Goal: Task Accomplishment & Management: Complete application form

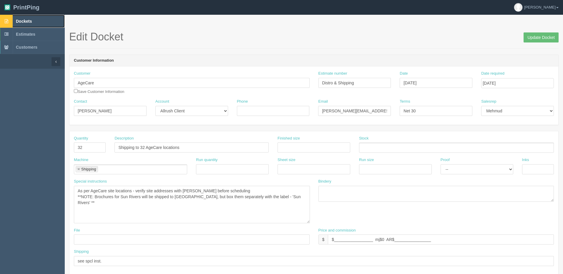
click at [17, 21] on span "Dockets" at bounding box center [24, 21] width 16 height 5
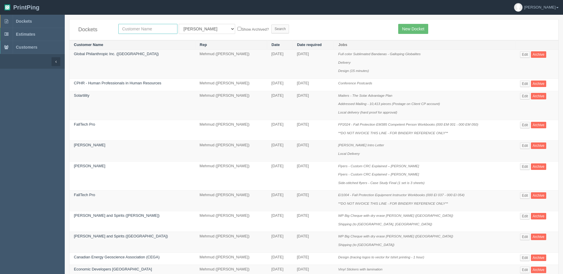
click at [140, 28] on input "text" at bounding box center [147, 29] width 59 height 10
type input "carf"
click at [272, 24] on input "Search" at bounding box center [281, 28] width 18 height 9
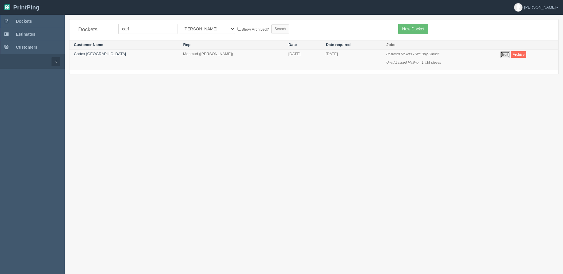
click at [501, 54] on link "Edit" at bounding box center [506, 54] width 10 height 6
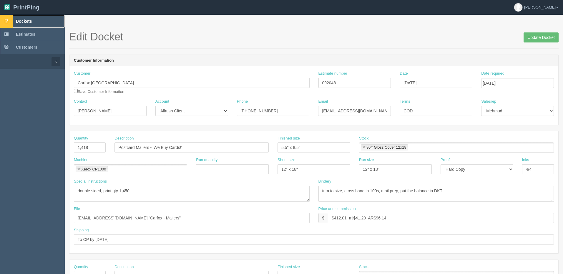
click at [26, 22] on span "Dockets" at bounding box center [24, 21] width 16 height 5
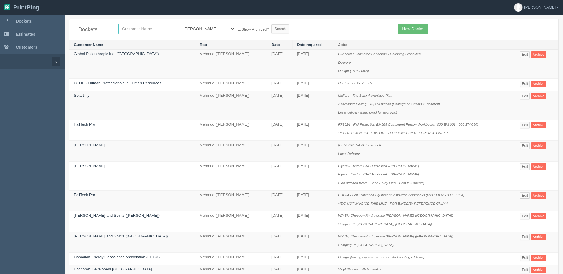
click at [161, 30] on input "text" at bounding box center [147, 29] width 59 height 10
type input "heri"
click at [272, 24] on input "Search" at bounding box center [281, 28] width 18 height 9
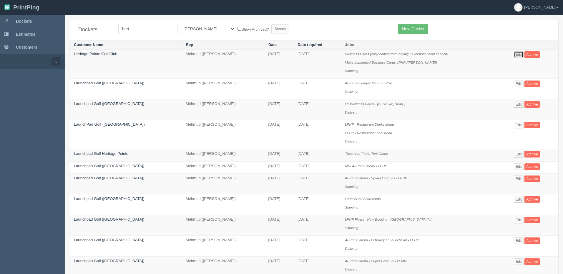
click at [518, 53] on link "Edit" at bounding box center [519, 54] width 10 height 6
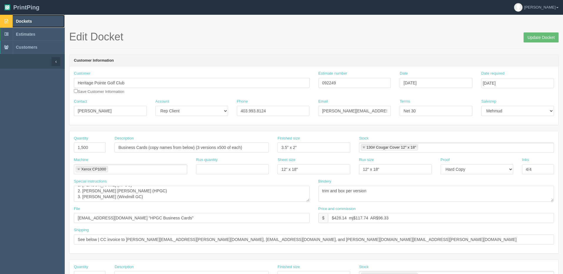
click at [26, 24] on link "Dockets" at bounding box center [32, 21] width 65 height 13
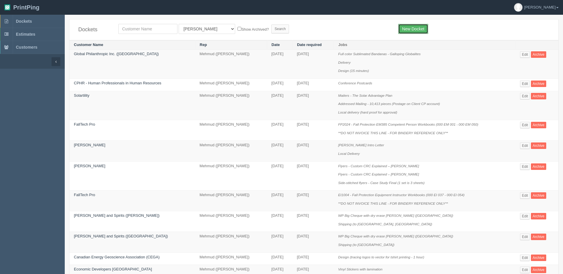
click at [420, 28] on link "New Docket" at bounding box center [413, 29] width 30 height 10
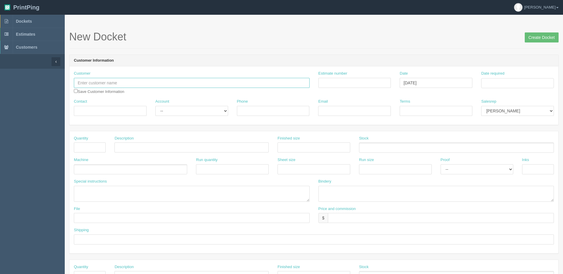
click at [158, 85] on input "text" at bounding box center [192, 83] width 236 height 10
type input "Heritage Pointe Golf Club"
type input "shipping"
click at [525, 32] on input "Create Docket" at bounding box center [542, 37] width 34 height 10
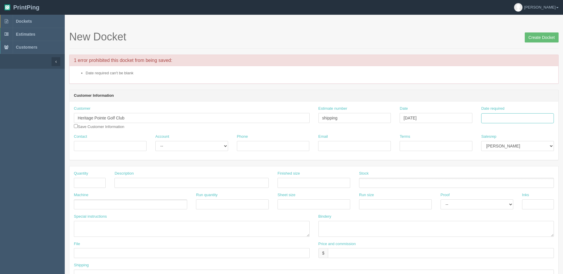
click at [494, 119] on input "Date required" at bounding box center [518, 118] width 73 height 10
click at [520, 57] on td "4" at bounding box center [519, 56] width 8 height 9
type input "[DATE]"
drag, startPoint x: 97, startPoint y: 180, endPoint x: 91, endPoint y: 178, distance: 5.9
click at [94, 179] on input "text" at bounding box center [90, 183] width 32 height 10
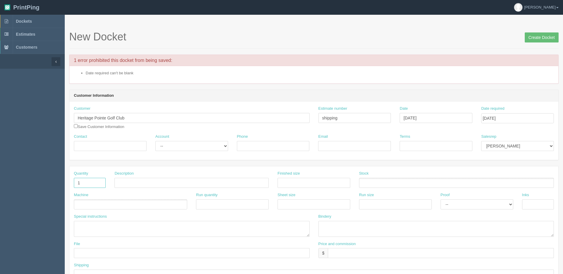
type input "1"
type input "Shipping Sarah's cards"
click at [104, 203] on ul at bounding box center [130, 204] width 113 height 10
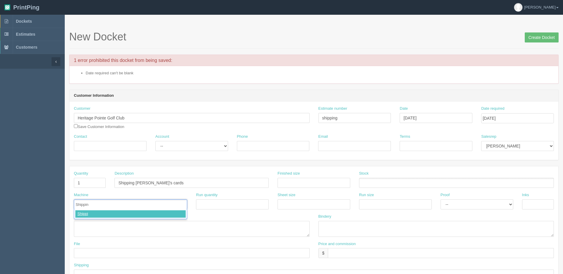
type input "Shipping"
click at [353, 249] on input "text" at bounding box center [441, 253] width 226 height 10
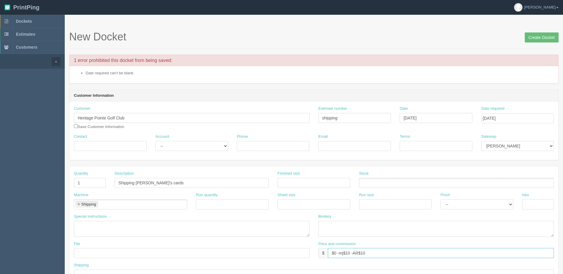
type input "$0 -mj$10 -AR$10"
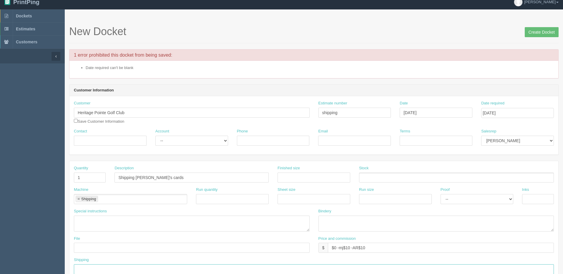
type input "s"
type input "to HPGC using R&L"
click at [500, 141] on select "Mark Mikayla Aly Arif Stacy Rebecca Matthew Viki Phil Greg Jim Sam Brandon Amy …" at bounding box center [518, 140] width 73 height 10
select select "8"
click at [482, 135] on select "Mark Mikayla Aly Arif Stacy Rebecca Matthew Viki Phil Greg Jim Sam Brandon Amy …" at bounding box center [518, 140] width 73 height 10
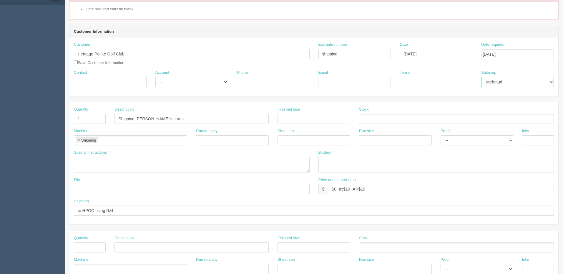
scroll to position [64, 0]
click at [193, 117] on input "Shipping Sarah's cards" at bounding box center [192, 118] width 154 height 10
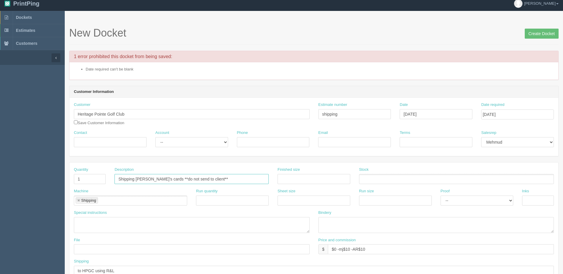
scroll to position [0, 0]
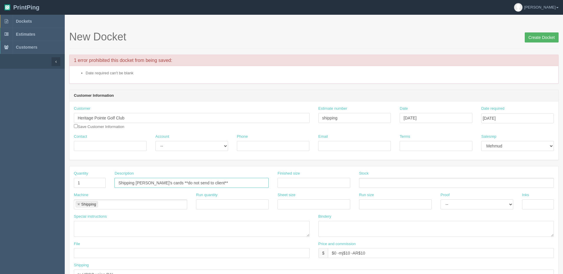
type input "Shipping [PERSON_NAME]'s cards **do not send to client**"
click at [536, 36] on input "Create Docket" at bounding box center [542, 37] width 34 height 10
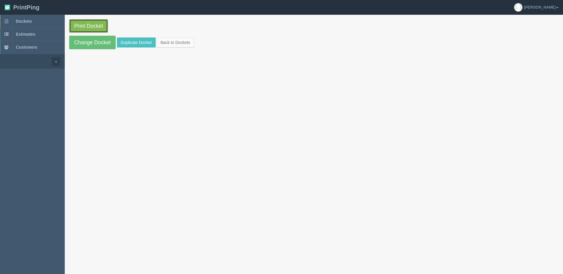
click at [102, 21] on link "Print Docket" at bounding box center [88, 26] width 39 height 14
click at [31, 23] on span "Dockets" at bounding box center [24, 21] width 16 height 5
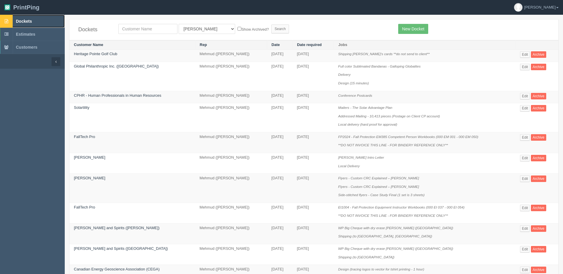
click at [34, 22] on link "Dockets" at bounding box center [32, 21] width 65 height 13
click at [527, 135] on link "Edit" at bounding box center [525, 137] width 10 height 6
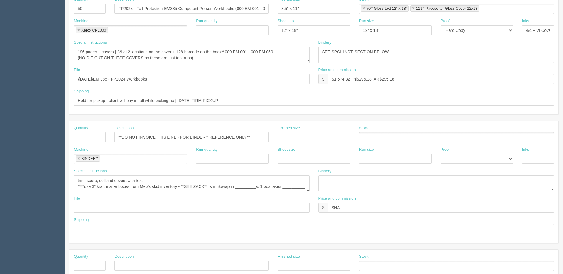
scroll to position [147, 0]
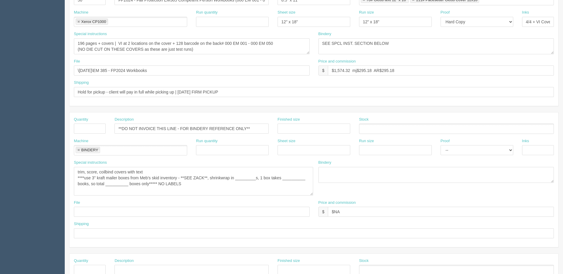
drag, startPoint x: 309, startPoint y: 181, endPoint x: 313, endPoint y: 194, distance: 13.1
click at [313, 194] on textarea "trim, score, coilbind covers with text ****use 3" kraft mailer boxes from Meb's…" at bounding box center [193, 181] width 239 height 29
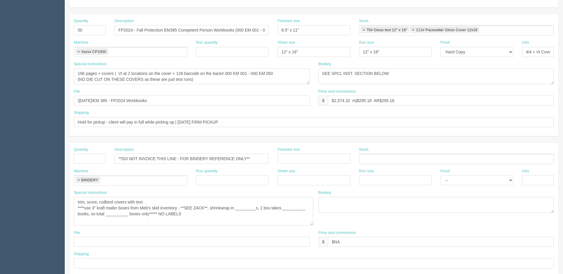
scroll to position [118, 0]
drag, startPoint x: 88, startPoint y: 202, endPoint x: 144, endPoint y: 218, distance: 57.8
click at [88, 202] on textarea "trim, score, coilbind covers with text ****use 3" kraft mailer boxes from Meb's…" at bounding box center [193, 210] width 239 height 29
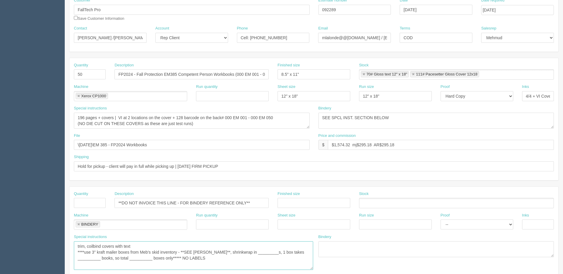
scroll to position [0, 0]
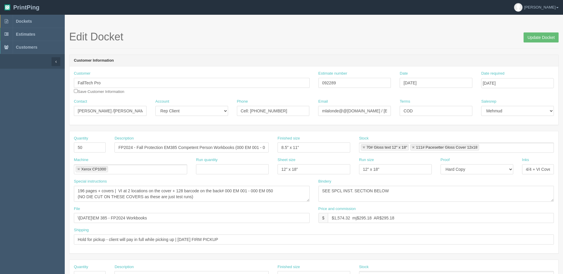
type textarea "trim, coilbind covers with text ****use 3" kraft mailer boxes from Meb's skid i…"
click at [336, 82] on input "092289" at bounding box center [355, 83] width 73 height 10
click at [528, 39] on input "Update Docket" at bounding box center [541, 37] width 35 height 10
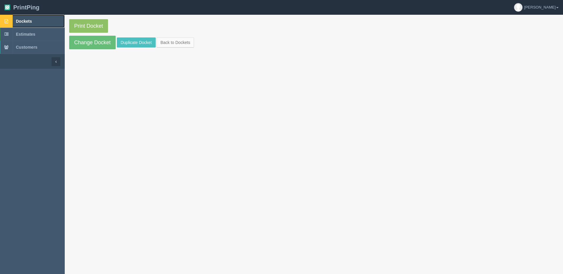
click at [43, 21] on link "Dockets" at bounding box center [32, 21] width 65 height 13
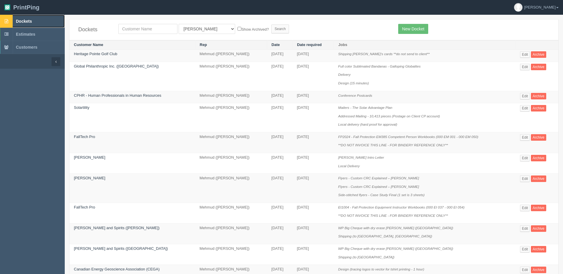
click at [45, 24] on link "Dockets" at bounding box center [32, 21] width 65 height 13
drag, startPoint x: 162, startPoint y: 30, endPoint x: 156, endPoint y: 30, distance: 5.9
click at [161, 30] on input "text" at bounding box center [147, 29] width 59 height 10
type input "[DEMOGRAPHIC_DATA]"
click at [272, 24] on input "Search" at bounding box center [281, 28] width 18 height 9
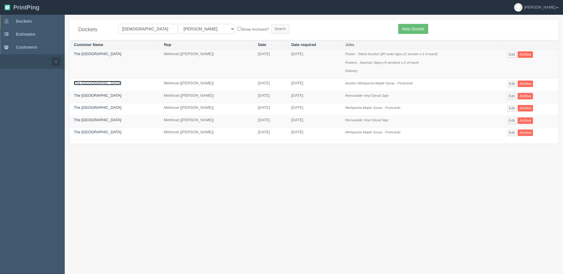
click at [100, 84] on link "The [GEOGRAPHIC_DATA]" at bounding box center [97, 83] width 47 height 4
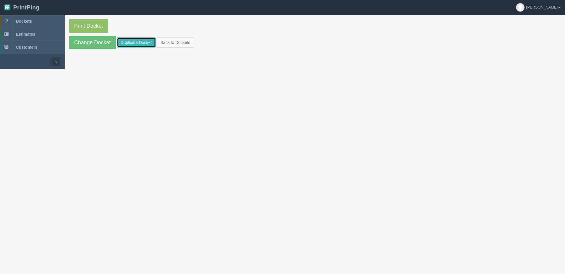
click at [133, 43] on link "Duplicate Docket" at bounding box center [136, 42] width 39 height 10
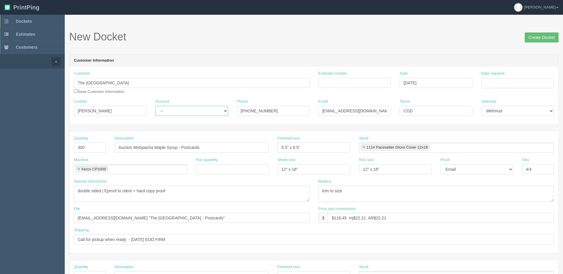
click at [174, 111] on select "-- Existing Client Allrush Client Rep Client" at bounding box center [191, 111] width 73 height 10
select select "Rep Client"
click at [155, 106] on select "-- Existing Client Allrush Client Rep Client" at bounding box center [191, 111] width 73 height 10
drag, startPoint x: 89, startPoint y: 149, endPoint x: 19, endPoint y: 140, distance: 70.3
click at [26, 141] on section "Dockets Estimates Customers" at bounding box center [281, 275] width 563 height 520
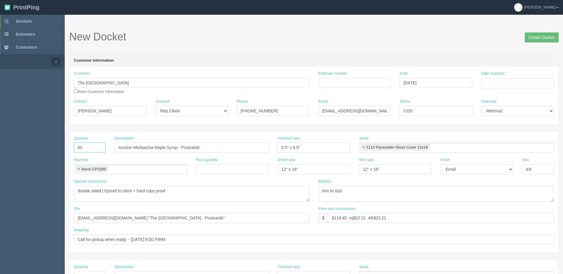
type input "60"
type input "CJA Staff Parking Signs"
type input "6" x 6""
click at [362, 145] on link at bounding box center [364, 147] width 4 height 4
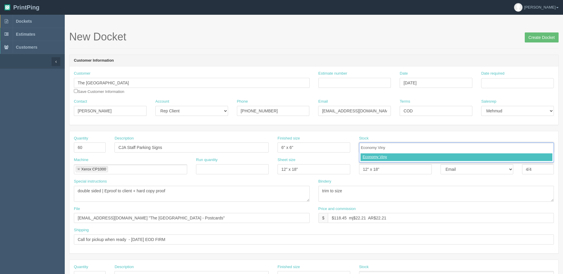
type input "Economy Vinyl"
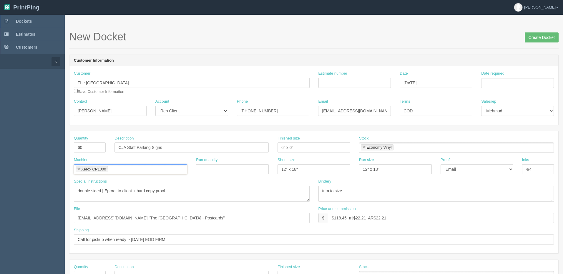
click at [79, 168] on link at bounding box center [79, 169] width 4 height 4
click at [109, 170] on ul at bounding box center [130, 169] width 113 height 10
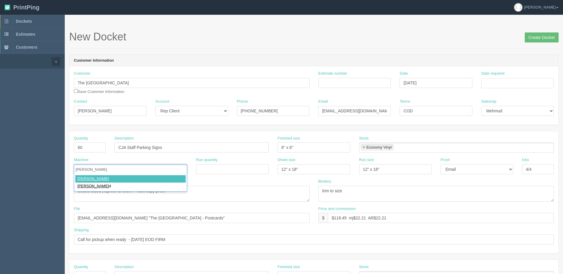
type input "Roland"
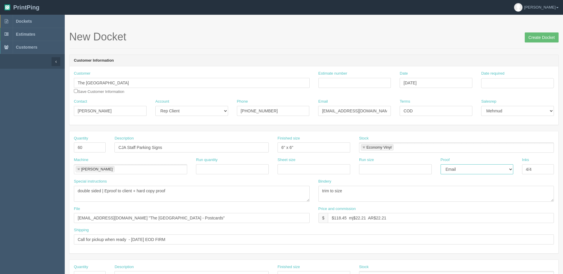
select select "Hard Copy"
type input "4/0"
type textarea "single sided"
click at [201, 218] on input "files@allrush.ca "The Calgary Jewish Academy - Postcards"" at bounding box center [192, 218] width 236 height 10
type input "files@allrush.ca "CJA - Coro Signs""
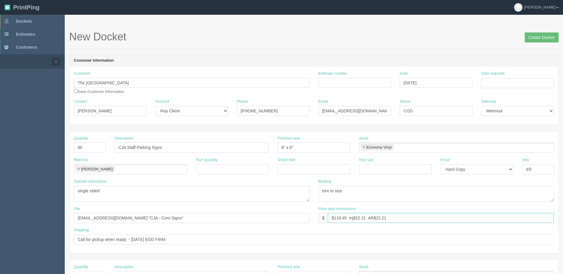
click at [338, 219] on input "$118.45 mj$22.21 AR$22.21" at bounding box center [441, 218] width 226 height 10
drag, startPoint x: 335, startPoint y: 218, endPoint x: 565, endPoint y: 156, distance: 238.5
click at [563, 156] on html "PrintPing Zack Edit account ( zack@allrush.ca ) Logout Dockets Estimates" at bounding box center [281, 267] width 563 height 535
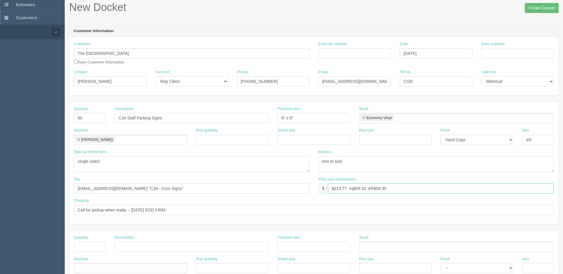
type input "$213.77 mj$49.33 AR$58.35"
drag, startPoint x: 176, startPoint y: 206, endPoint x: 363, endPoint y: 218, distance: 186.5
click at [177, 206] on input "Call for pickup when ready - FRIDAY EOD FIRM" at bounding box center [314, 210] width 480 height 10
type input "Call for pickup when ready"
click at [89, 243] on input "text" at bounding box center [90, 246] width 32 height 10
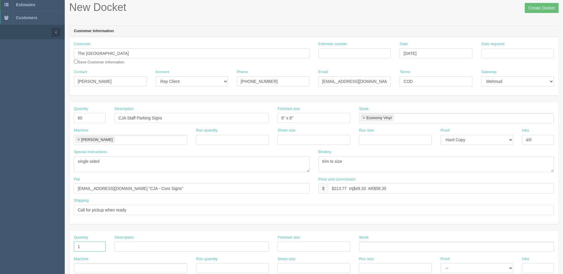
type input "1"
type input "Delivery"
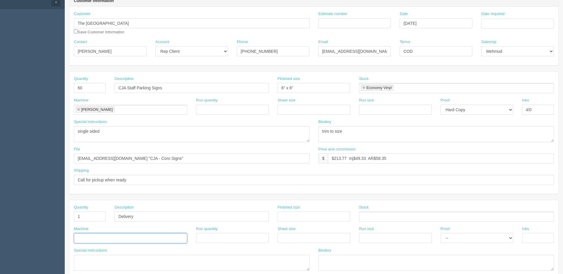
scroll to position [118, 0]
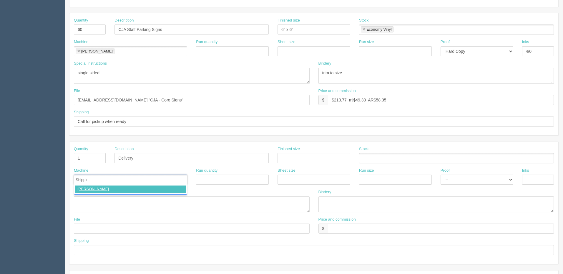
type input "Shipping"
click at [102, 206] on textarea at bounding box center [192, 204] width 236 height 16
click at [114, 203] on textarea at bounding box center [192, 204] width 236 height 16
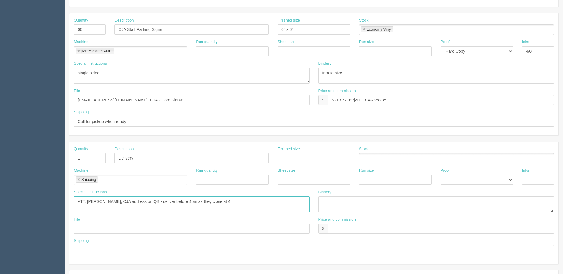
type textarea "ATT: Dana Silver, CJA address on QB - deliver before 4pm as they close at 4"
type input "$25 mj$0 AR$5"
type input "See spcl inst."
click at [241, 201] on textarea "ATT: Dana Silver, CJA address on QB - deliver before 4pm as they close at 4" at bounding box center [192, 204] width 236 height 16
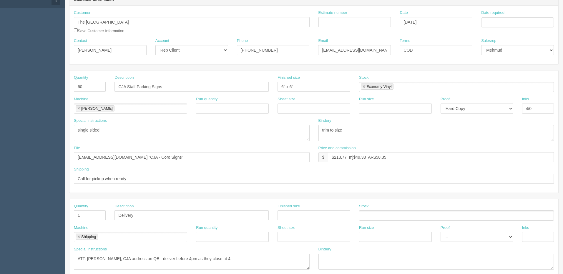
scroll to position [206, 0]
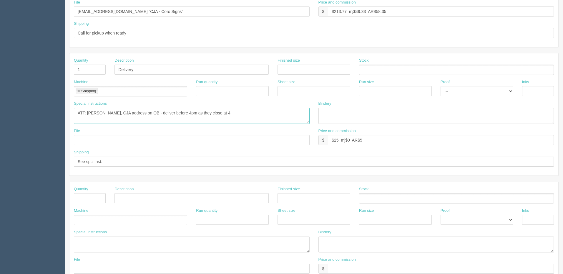
click at [243, 113] on textarea "ATT: Dana Silver, CJA address on QB - deliver before 4pm as they close at 4" at bounding box center [192, 116] width 236 height 16
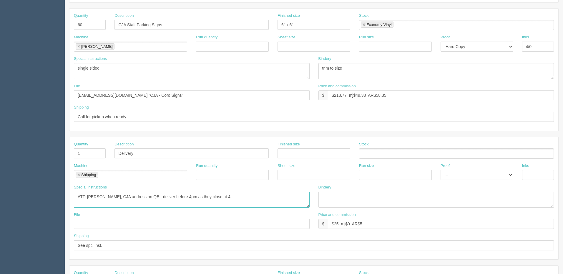
scroll to position [177, 0]
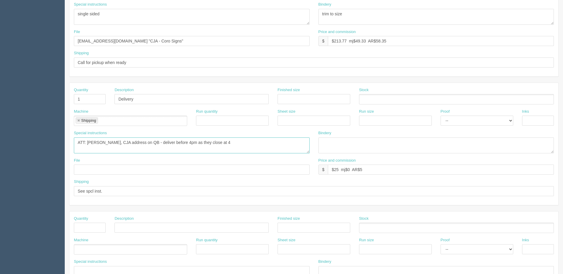
drag, startPoint x: 178, startPoint y: 142, endPoint x: 262, endPoint y: 153, distance: 84.6
click at [181, 142] on textarea "ATT: Dana Silver, CJA address on QB - deliver before 4pm as they close at 4" at bounding box center [192, 145] width 236 height 16
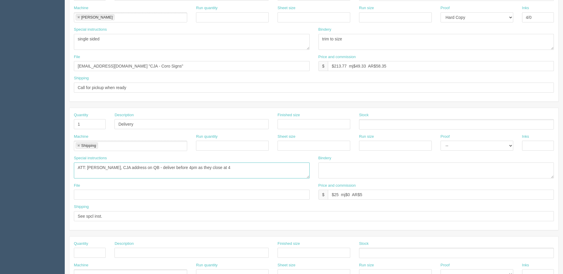
scroll to position [118, 0]
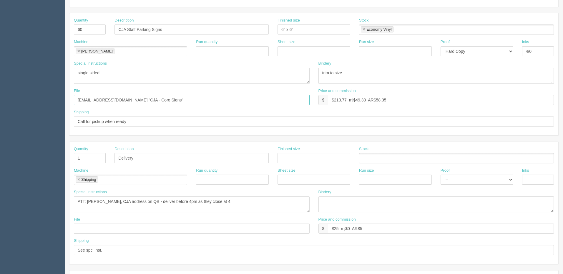
click at [168, 98] on input "files@allrush.ca "CJA - Coro Signs"" at bounding box center [192, 100] width 236 height 10
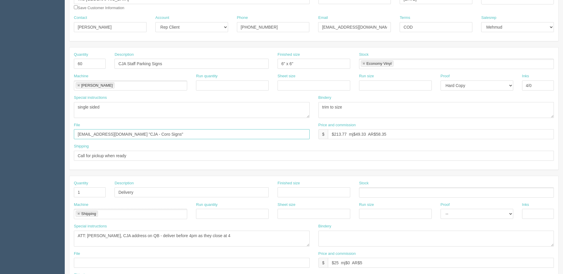
scroll to position [29, 0]
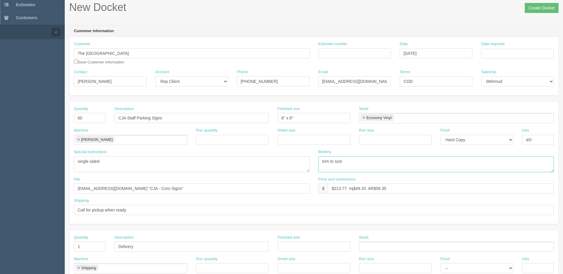
drag, startPoint x: 295, startPoint y: 157, endPoint x: 214, endPoint y: 149, distance: 80.8
click at [214, 149] on div "Special instructions double sided | Eproof to client + hard copy proof Bindery …" at bounding box center [314, 162] width 489 height 27
type textarea "trim and mount to coroplast ARB$30"
click at [497, 55] on input "Date required" at bounding box center [518, 54] width 73 height 10
click at [499, 92] on td "8" at bounding box center [495, 93] width 9 height 9
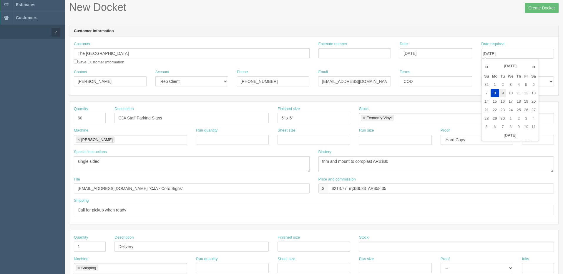
click at [507, 92] on td "9" at bounding box center [502, 93] width 7 height 9
type input "September 9, 2025"
drag, startPoint x: 416, startPoint y: 34, endPoint x: 332, endPoint y: 60, distance: 87.3
click at [415, 33] on header "Customer Information" at bounding box center [314, 31] width 489 height 12
click at [339, 53] on input "Estimate number" at bounding box center [355, 53] width 73 height 10
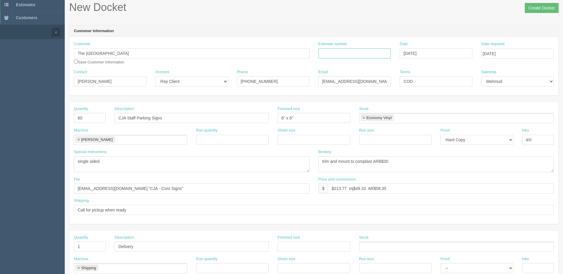
click at [349, 53] on input "Estimate number" at bounding box center [355, 53] width 73 height 10
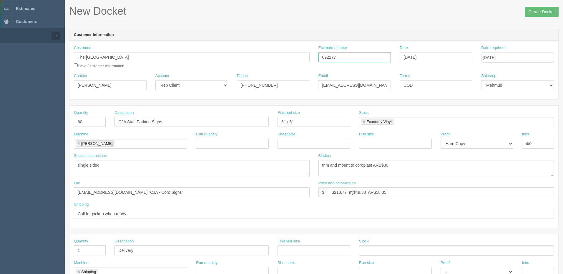
scroll to position [25, 0]
type input "092277"
click at [533, 9] on input "Create Docket" at bounding box center [542, 12] width 34 height 10
